Goal: Task Accomplishment & Management: Manage account settings

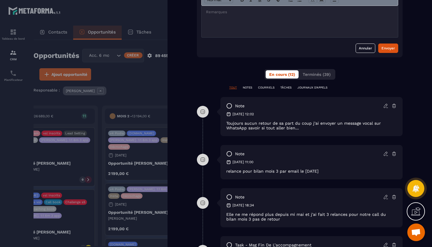
scroll to position [251, 0]
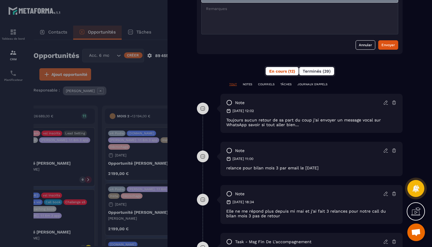
click at [321, 71] on span "Terminés (39)" at bounding box center [317, 71] width 28 height 5
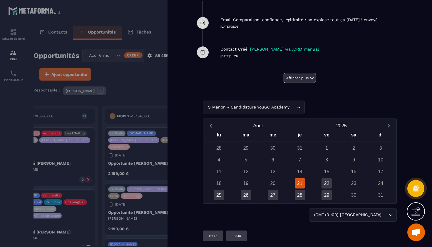
scroll to position [454, 0]
click at [301, 79] on button "Afficher plus" at bounding box center [299, 78] width 32 height 10
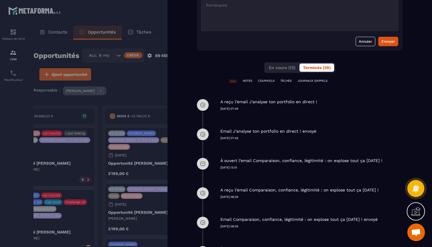
scroll to position [256, 0]
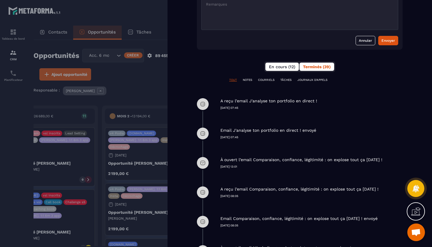
click at [280, 63] on button "En cours (12)" at bounding box center [281, 67] width 33 height 8
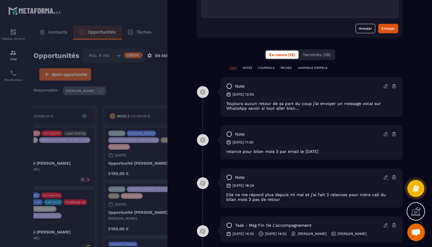
scroll to position [267, 0]
click at [384, 179] on icon at bounding box center [385, 177] width 5 height 5
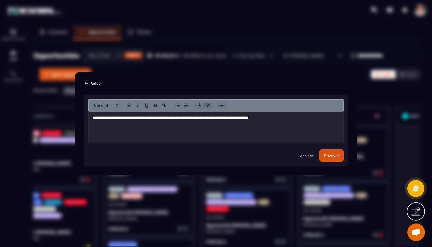
click at [93, 84] on p "Retour" at bounding box center [95, 83] width 11 height 4
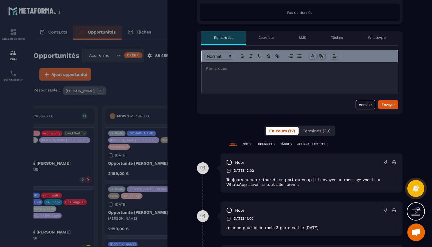
scroll to position [189, 0]
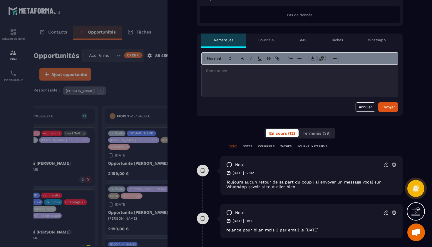
click at [249, 146] on p "NOTES" at bounding box center [247, 146] width 9 height 4
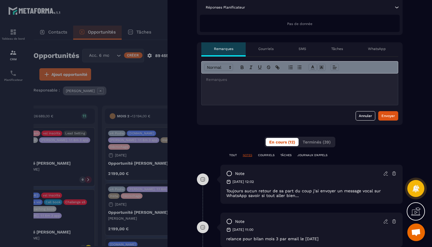
scroll to position [180, 0]
click at [246, 155] on p "NOTES" at bounding box center [247, 155] width 9 height 4
click at [236, 154] on p "TOUT" at bounding box center [233, 155] width 8 height 4
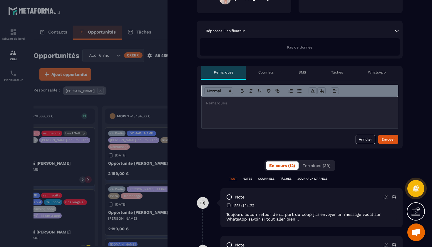
scroll to position [157, 0]
click at [229, 109] on div at bounding box center [300, 112] width 196 height 31
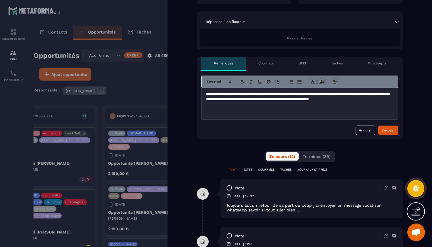
scroll to position [171, 0]
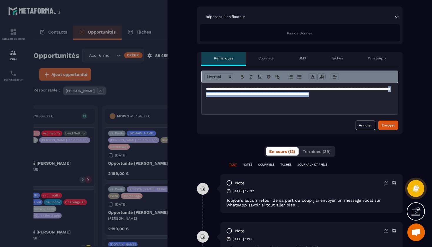
drag, startPoint x: 265, startPoint y: 94, endPoint x: 269, endPoint y: 105, distance: 11.9
click at [269, 105] on div "**********" at bounding box center [300, 98] width 196 height 31
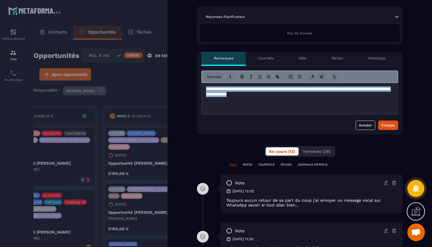
drag, startPoint x: 297, startPoint y: 93, endPoint x: 215, endPoint y: 83, distance: 82.7
click at [215, 83] on div "**********" at bounding box center [299, 93] width 197 height 44
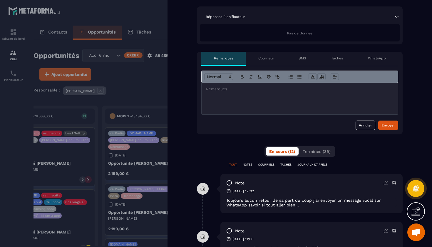
click at [368, 130] on div "Annuler Envoyer" at bounding box center [300, 100] width 206 height 68
click at [365, 126] on button "Annuler" at bounding box center [365, 124] width 20 height 9
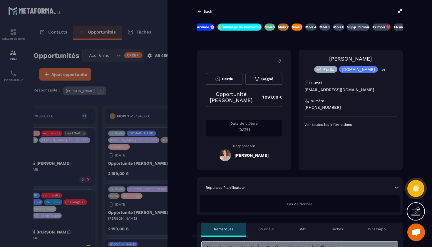
scroll to position [0, 0]
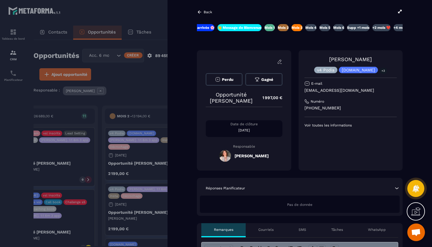
click at [314, 28] on p "Mois 4" at bounding box center [310, 27] width 11 height 5
